Goal: Task Accomplishment & Management: Complete application form

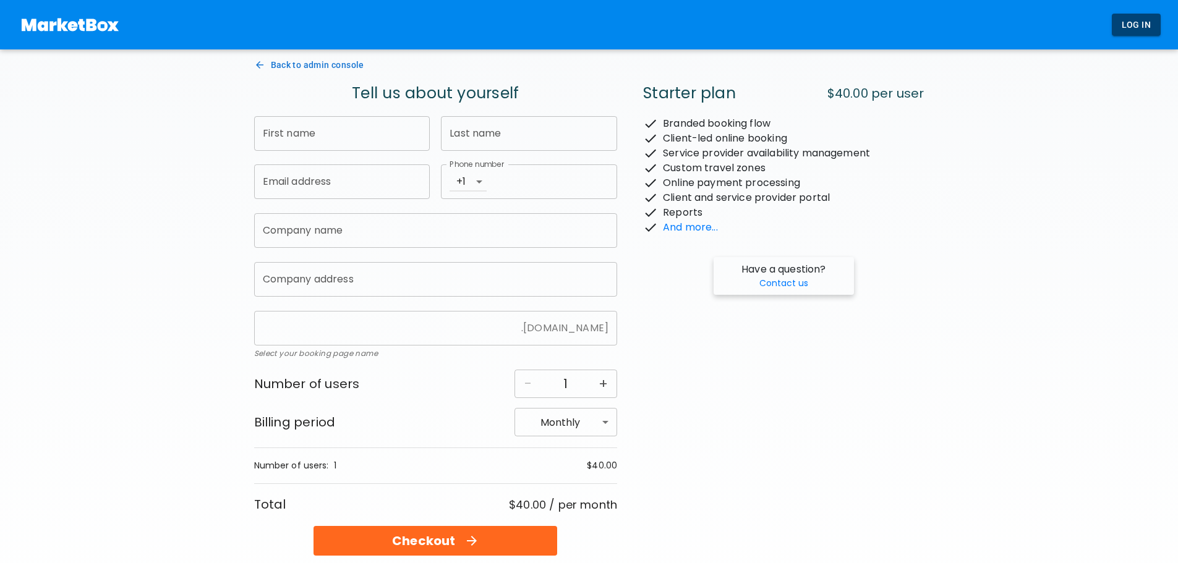
type input "[PERSON_NAME]"
type input "Tahir"
type input "[EMAIL_ADDRESS][DOMAIN_NAME]"
type input "4168360759"
type input "We 2 you"
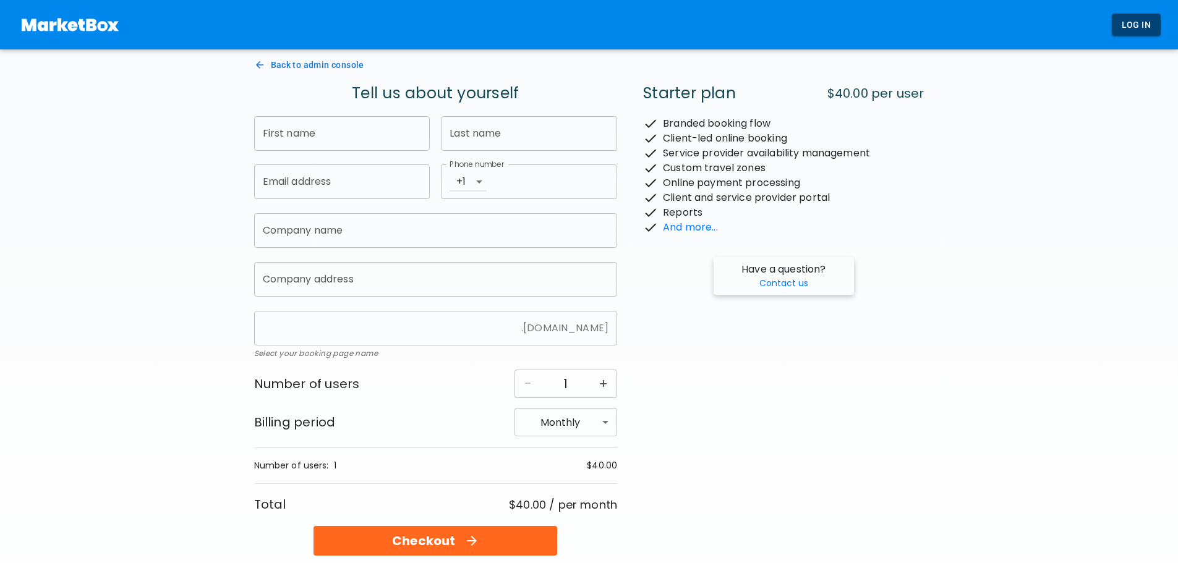
type input "[STREET_ADDRESS][PERSON_NAME]"
type input "we2you-dev"
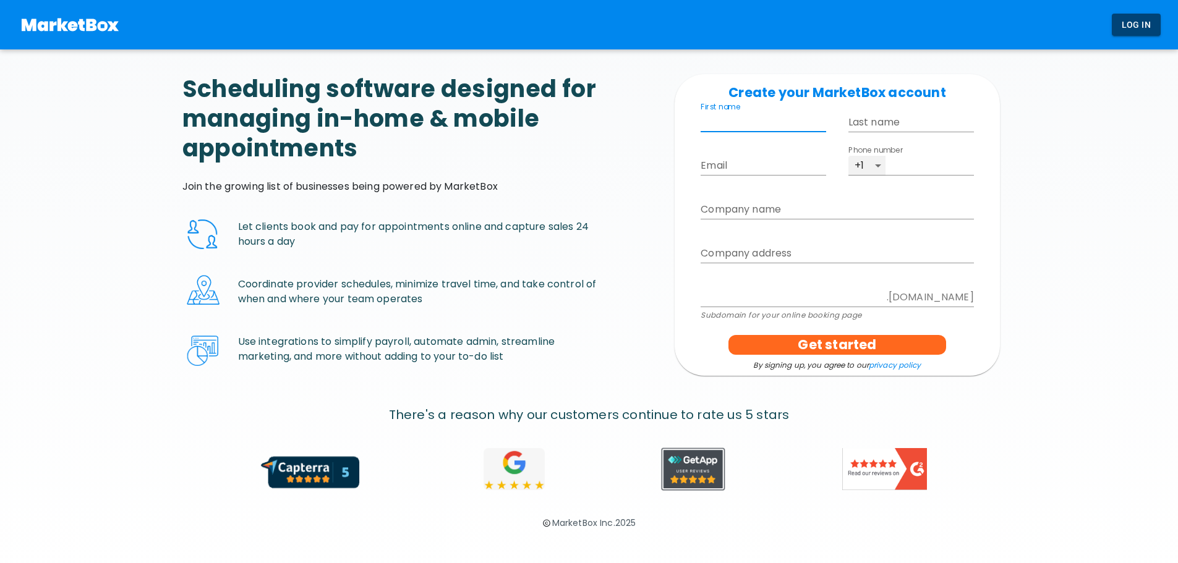
click at [735, 130] on input "First name" at bounding box center [763, 123] width 126 height 20
type input "[PERSON_NAME]"
type input "Tahir"
type input "omar+21831@gomarketbox.com"
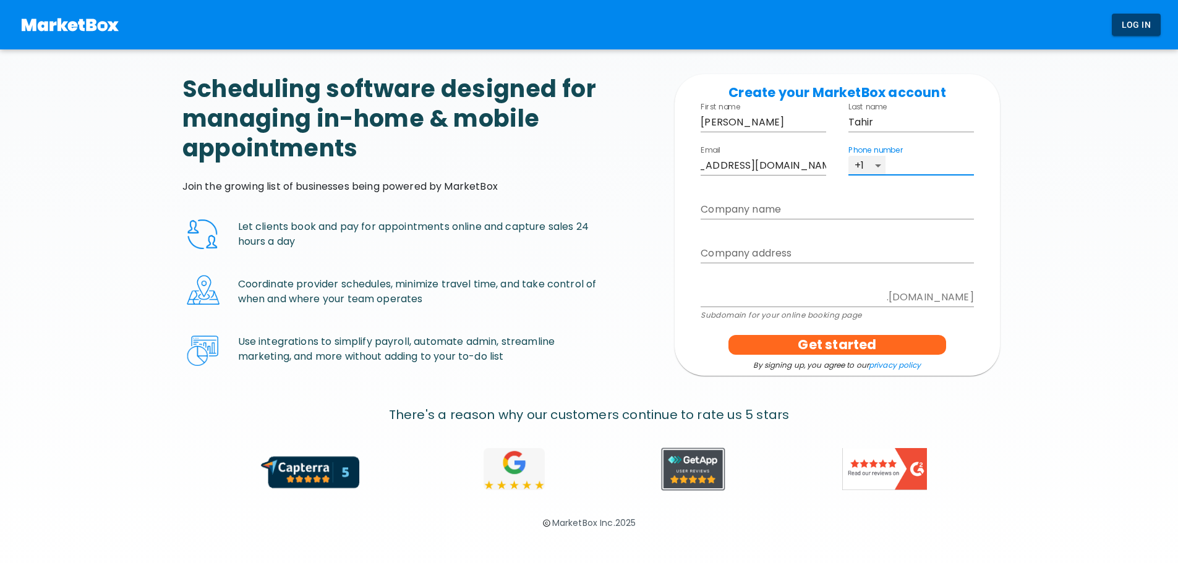
click at [927, 163] on input "Phone number" at bounding box center [931, 166] width 83 height 20
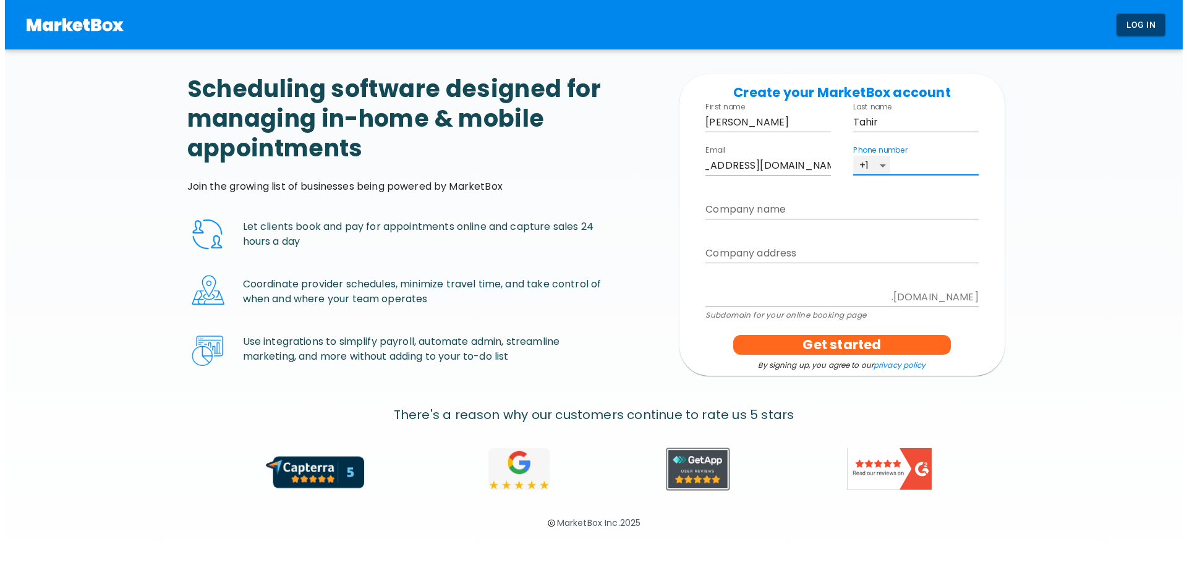
scroll to position [0, 0]
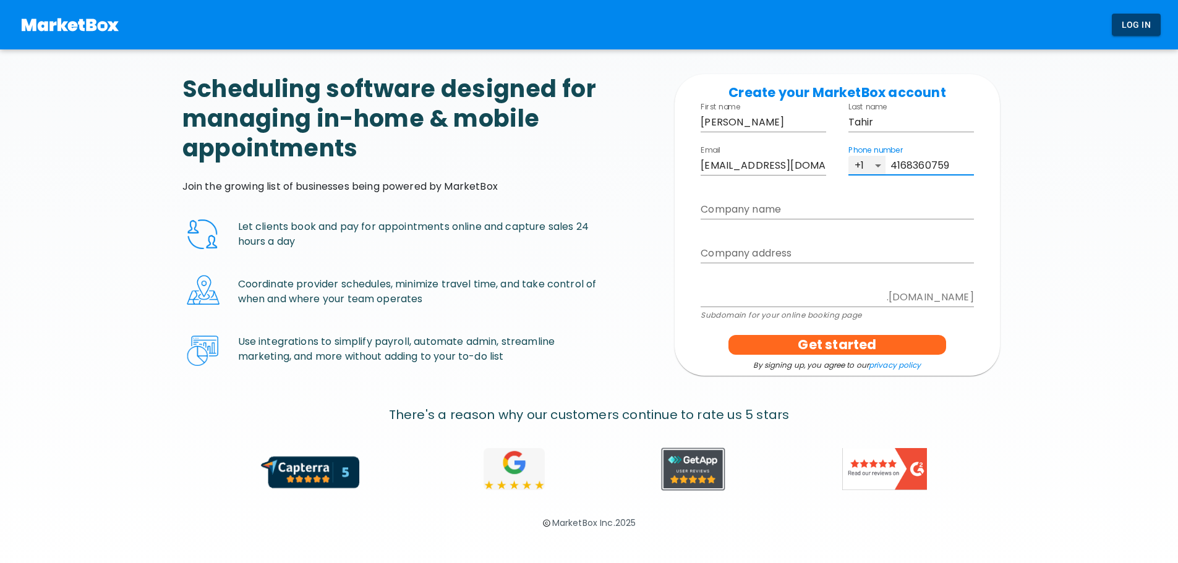
type input "4168360759"
click at [762, 215] on input "Company name" at bounding box center [836, 210] width 273 height 20
type input "W"
type input "w"
type input "We"
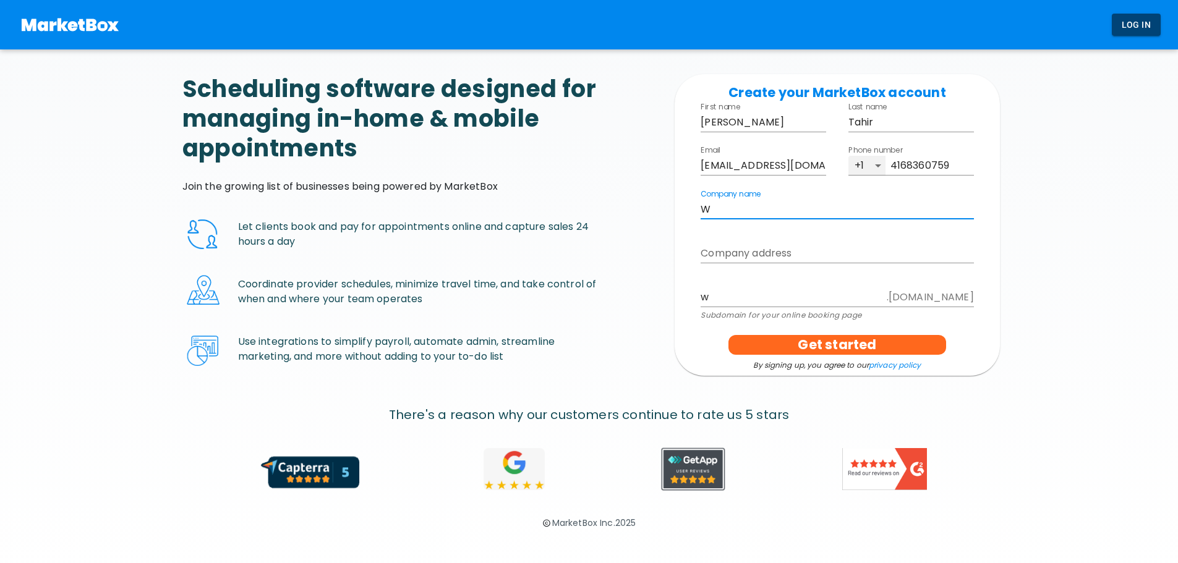
type input "we"
type input "We 2"
type input "we2"
type input "We 2 Y"
type input "we2y"
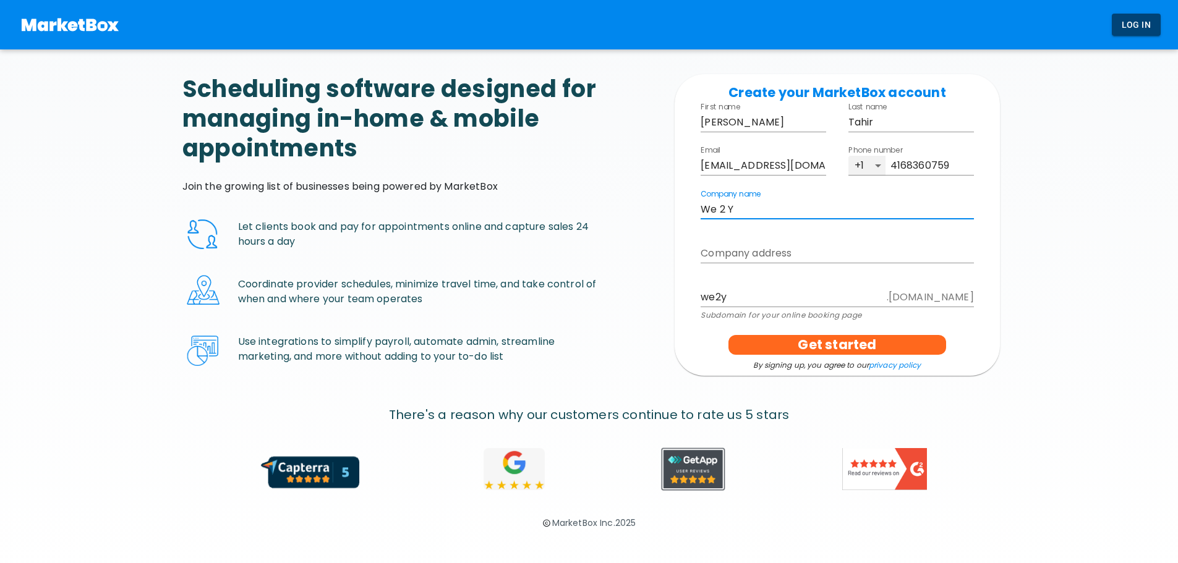
type input "We 2 Yo"
type input "we2yo"
type input "We 2 You"
type input "we2you"
type input "We 2 You"
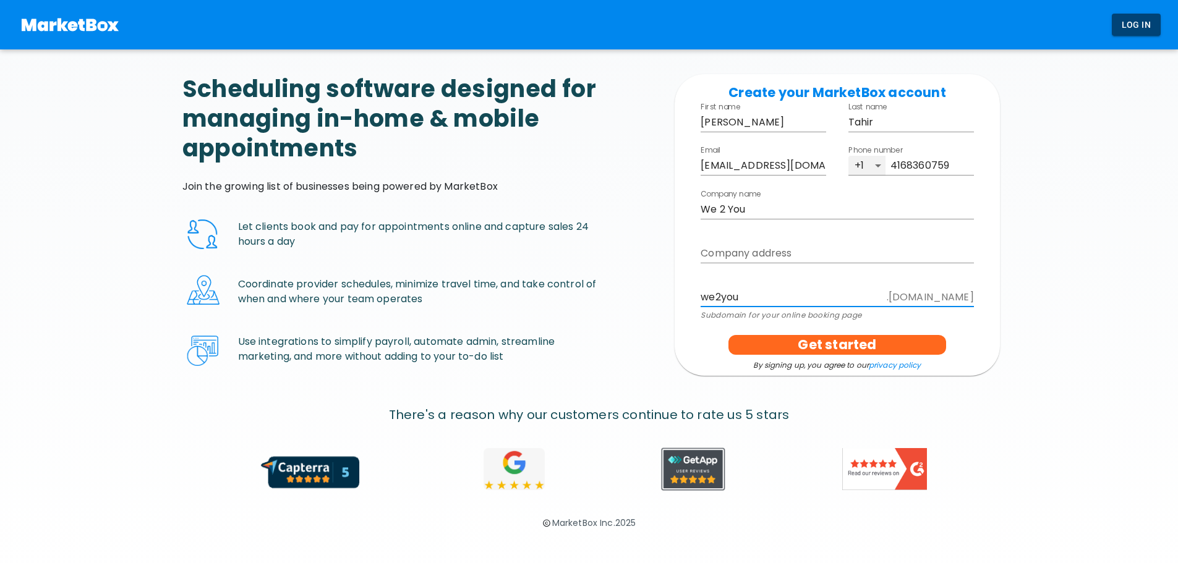
click at [751, 298] on input "we2you" at bounding box center [790, 297] width 181 height 20
type input "we2you-dev2"
click at [752, 309] on p "Subdomain for your online booking page" at bounding box center [836, 315] width 273 height 12
click at [762, 344] on button "Get started" at bounding box center [837, 345] width 218 height 20
click at [637, 277] on div "Create your MarketBox account First name Omar ​ Last name Tahir ​ Email omar+21…" at bounding box center [837, 217] width 406 height 317
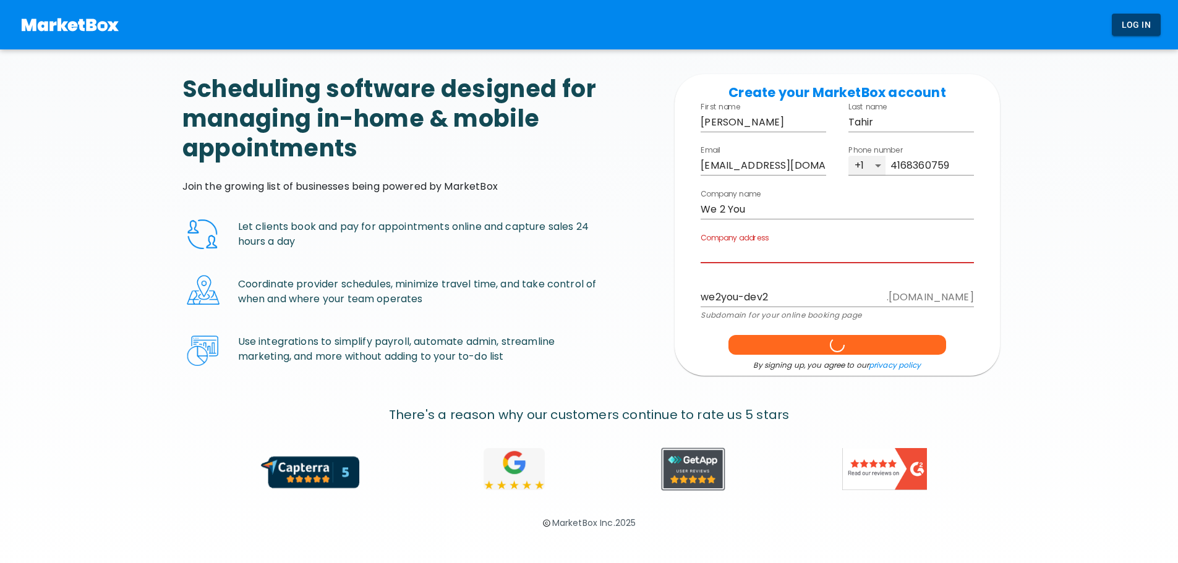
click at [717, 250] on input "Company address ​" at bounding box center [836, 253] width 273 height 19
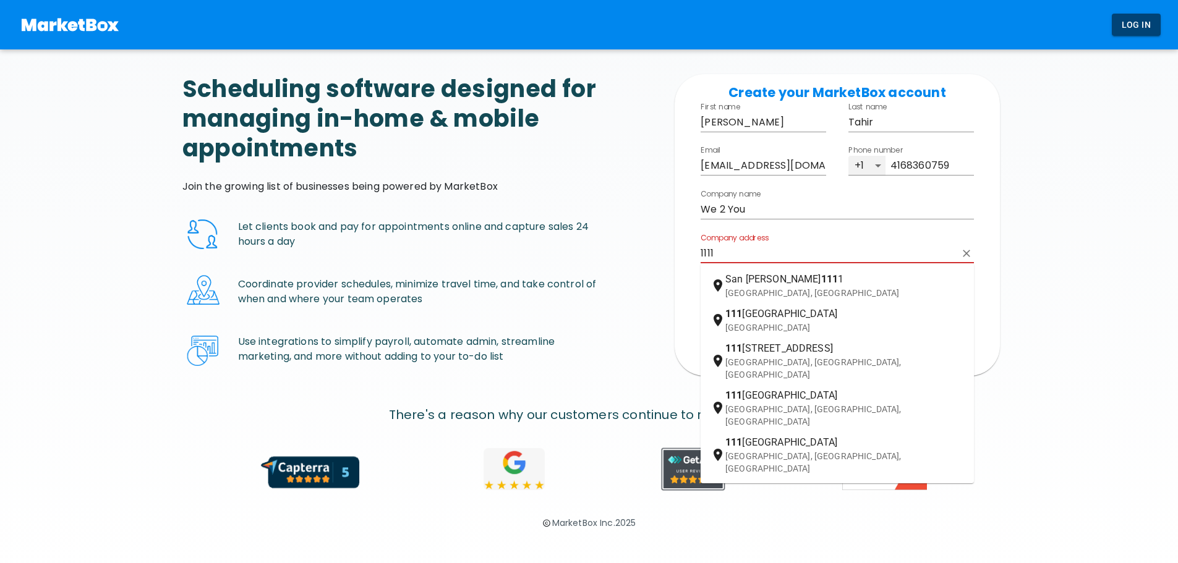
type input "1111"
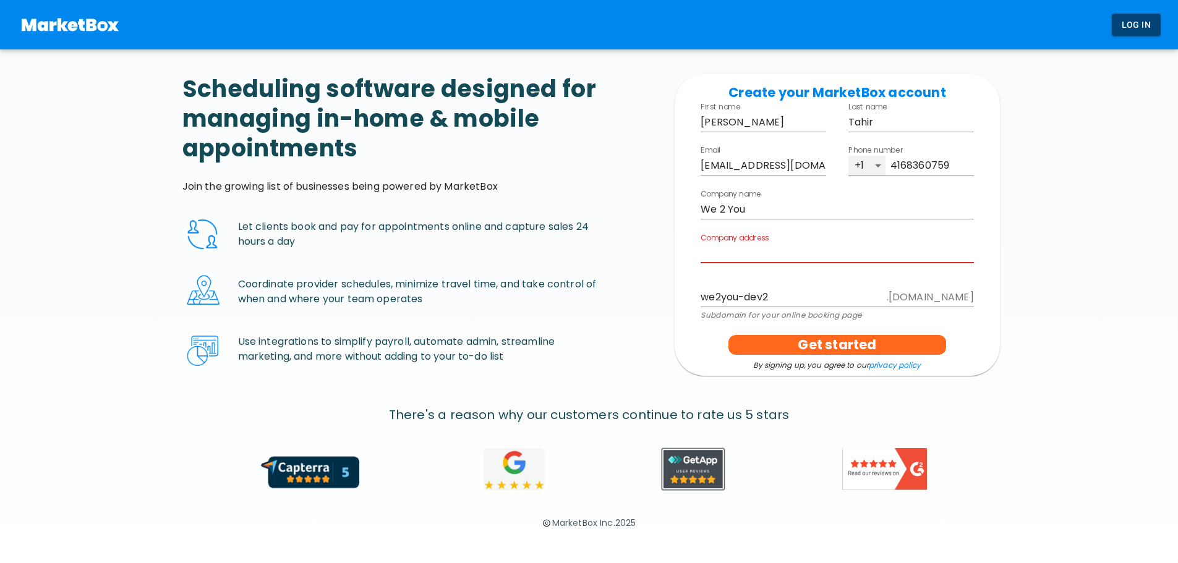
type input "a"
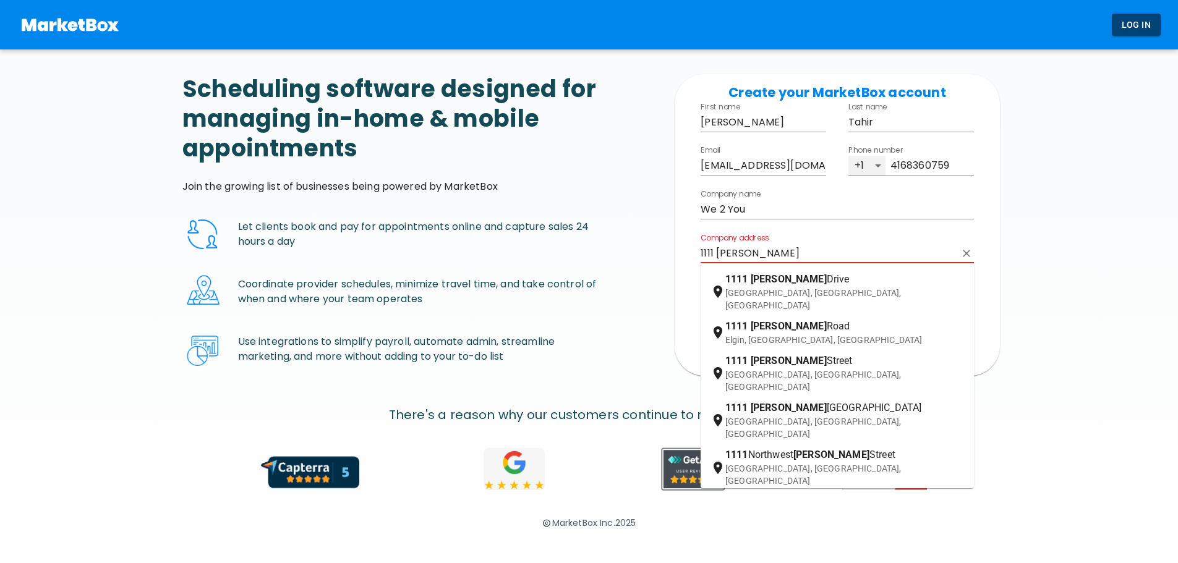
click at [744, 289] on p "Newmarket, ON, Canada" at bounding box center [844, 299] width 239 height 25
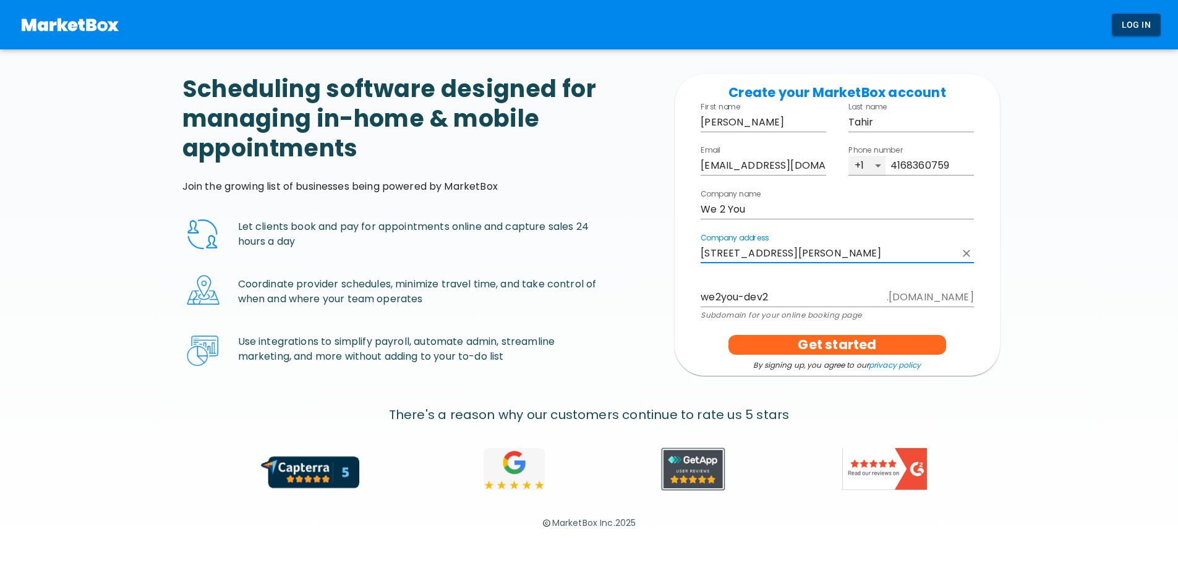
type input "[STREET_ADDRESS][PERSON_NAME]"
click at [1005, 393] on div "There's a reason why our customers continue to rate us 5 stars" at bounding box center [589, 400] width 903 height 48
click at [888, 340] on button "Get started" at bounding box center [837, 345] width 218 height 20
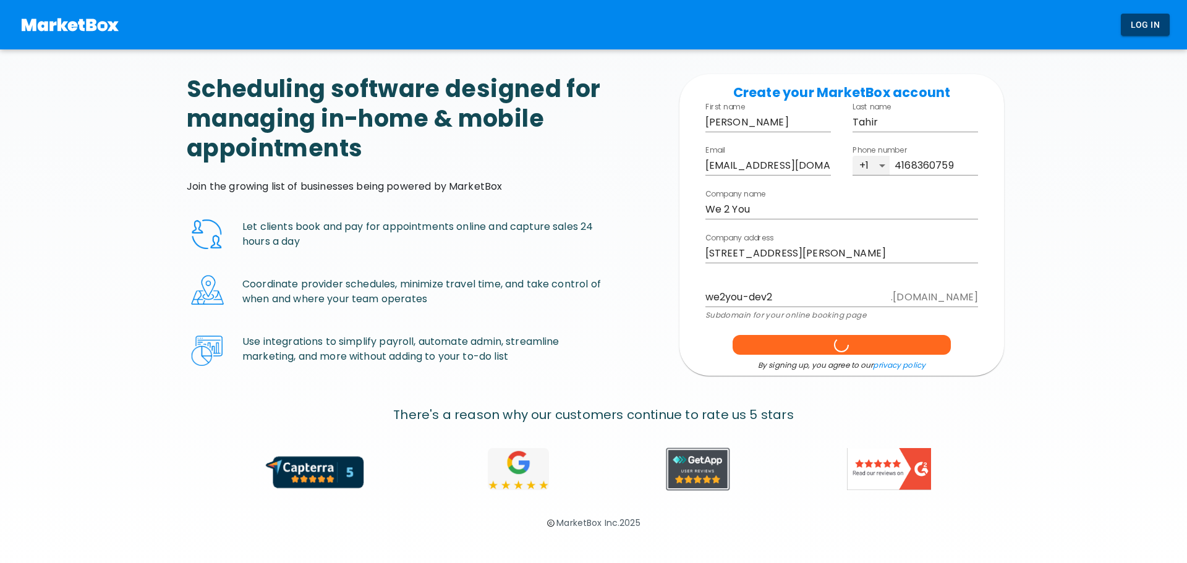
select select "America/Toronto"
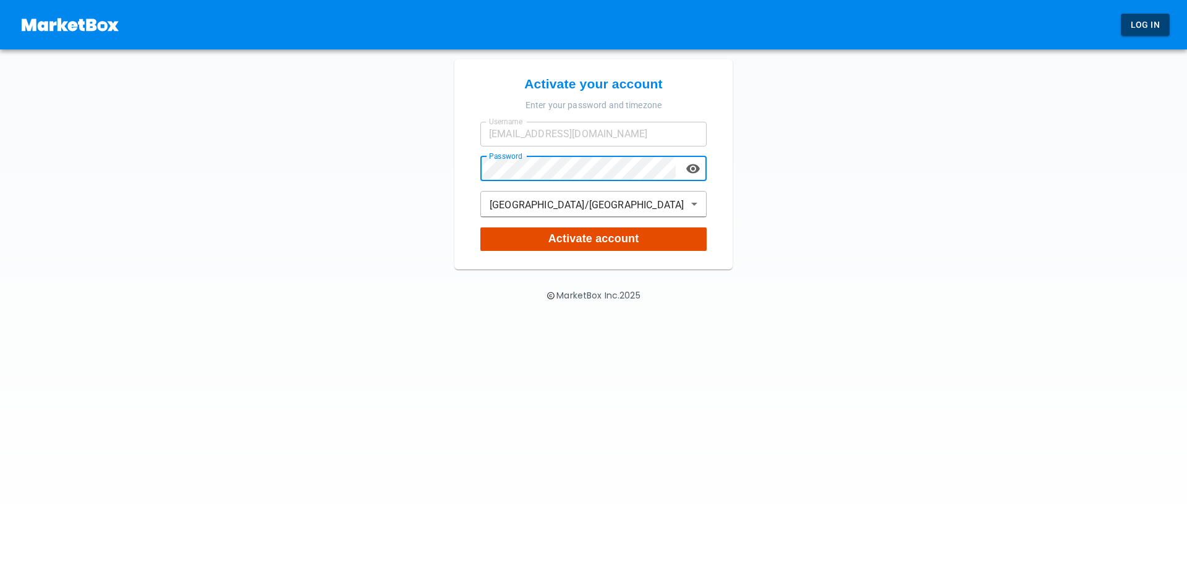
click at [556, 246] on p "Activate account" at bounding box center [593, 239] width 91 height 17
click at [847, 187] on main "Activate your account Enter your password and timezone Username omar+21831@goma…" at bounding box center [593, 135] width 1187 height 270
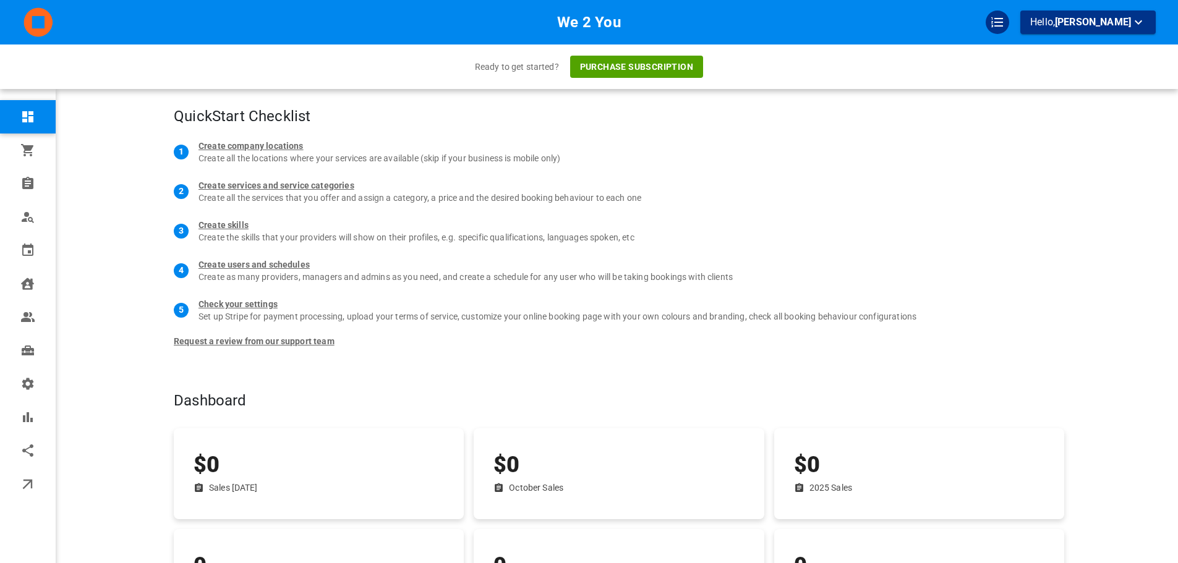
click at [764, 120] on h4 "QuickStart Checklist" at bounding box center [545, 117] width 742 height 19
click at [356, 132] on li "1 Create company locations Create all the locations where your services are ava…" at bounding box center [619, 152] width 890 height 40
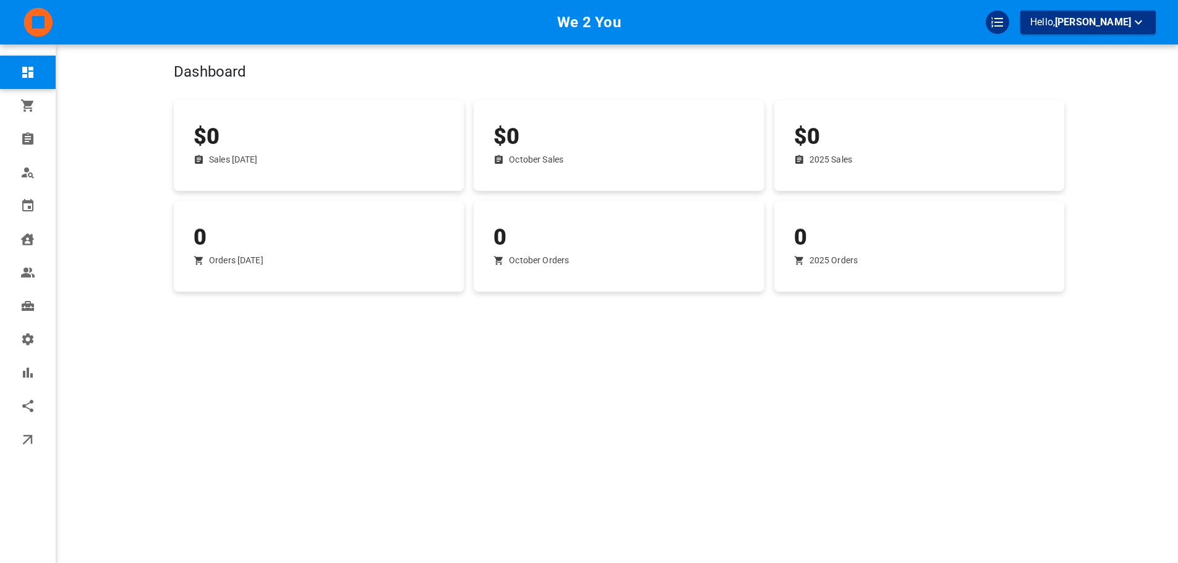
click at [483, 109] on div "$0 October Sales" at bounding box center [619, 145] width 290 height 91
click at [479, 87] on div "Dashboard" at bounding box center [515, 51] width 783 height 74
